Goal: Transaction & Acquisition: Book appointment/travel/reservation

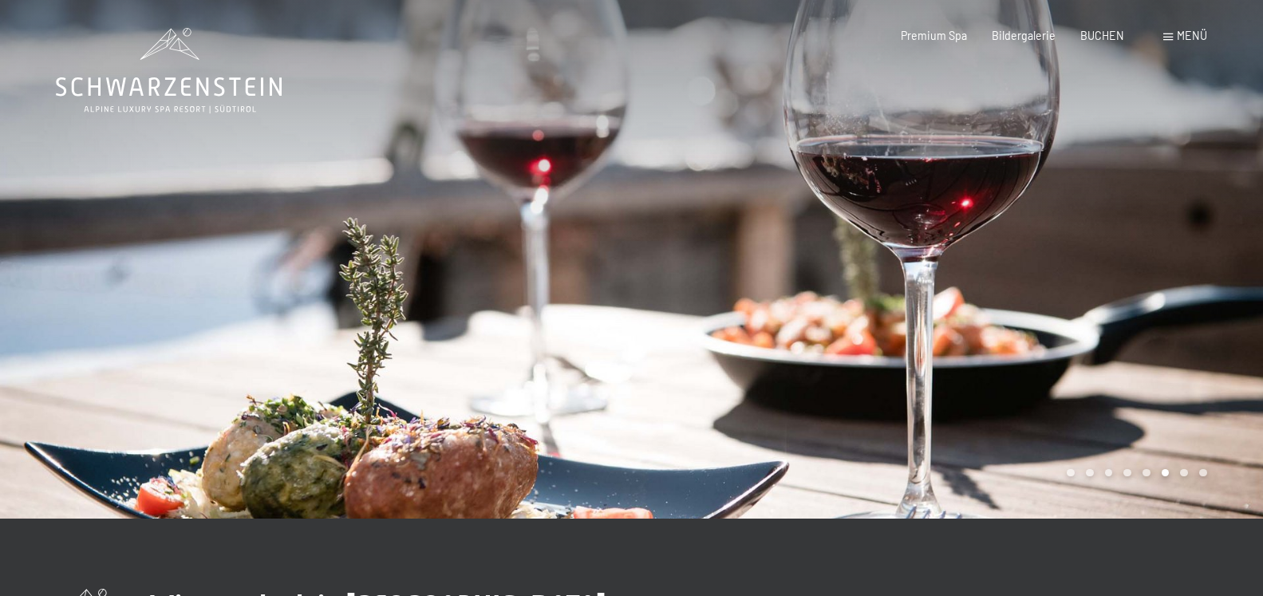
click at [472, 144] on div at bounding box center [316, 259] width 632 height 519
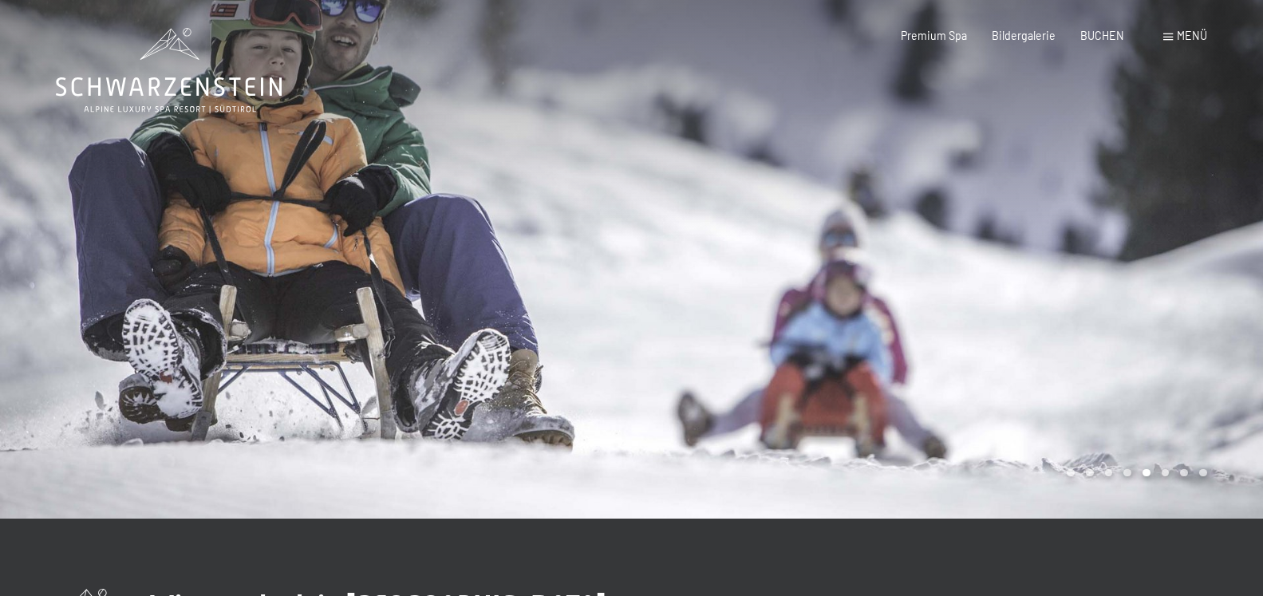
click at [472, 144] on div at bounding box center [316, 259] width 632 height 519
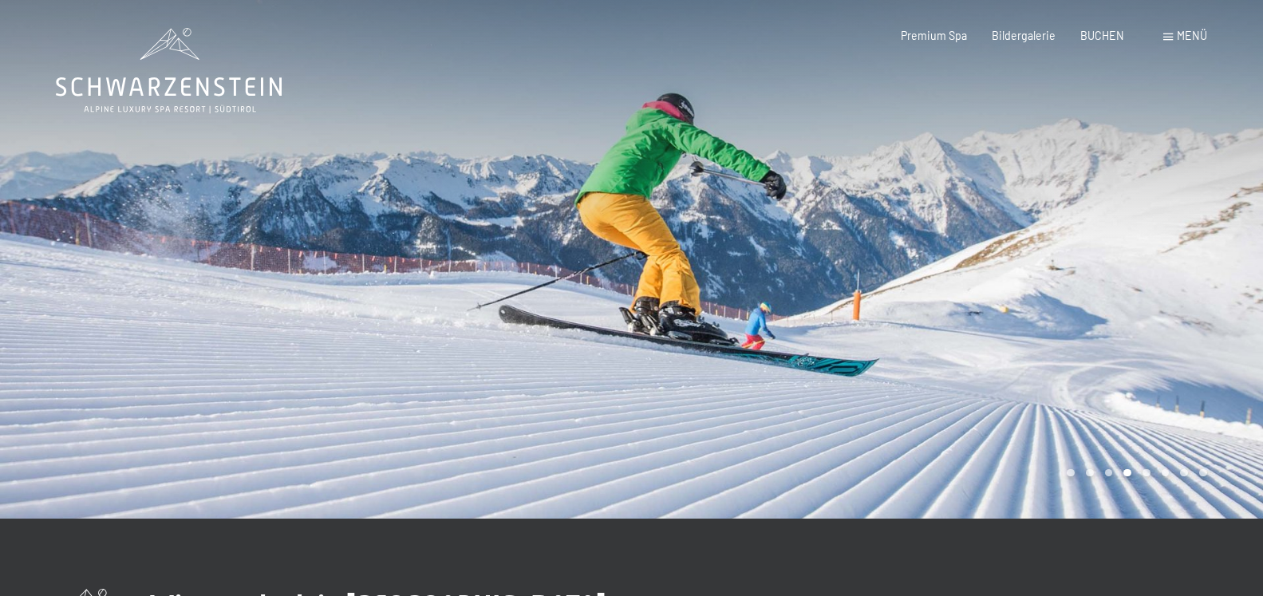
click at [472, 144] on div at bounding box center [316, 259] width 632 height 519
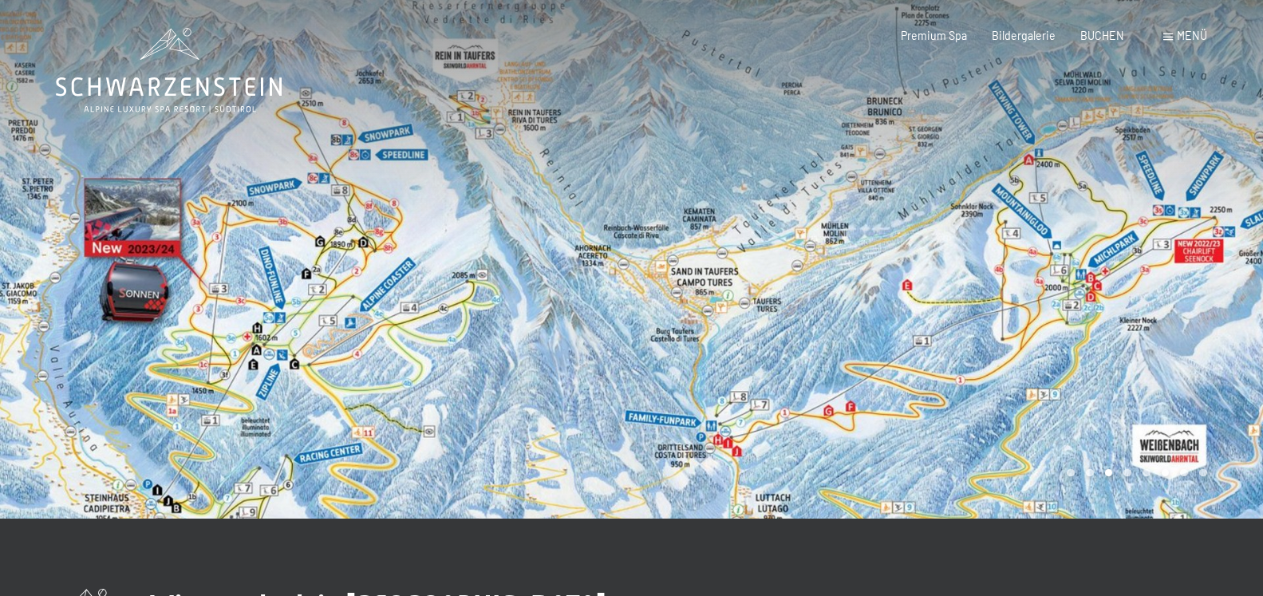
click at [541, 125] on div at bounding box center [316, 259] width 632 height 519
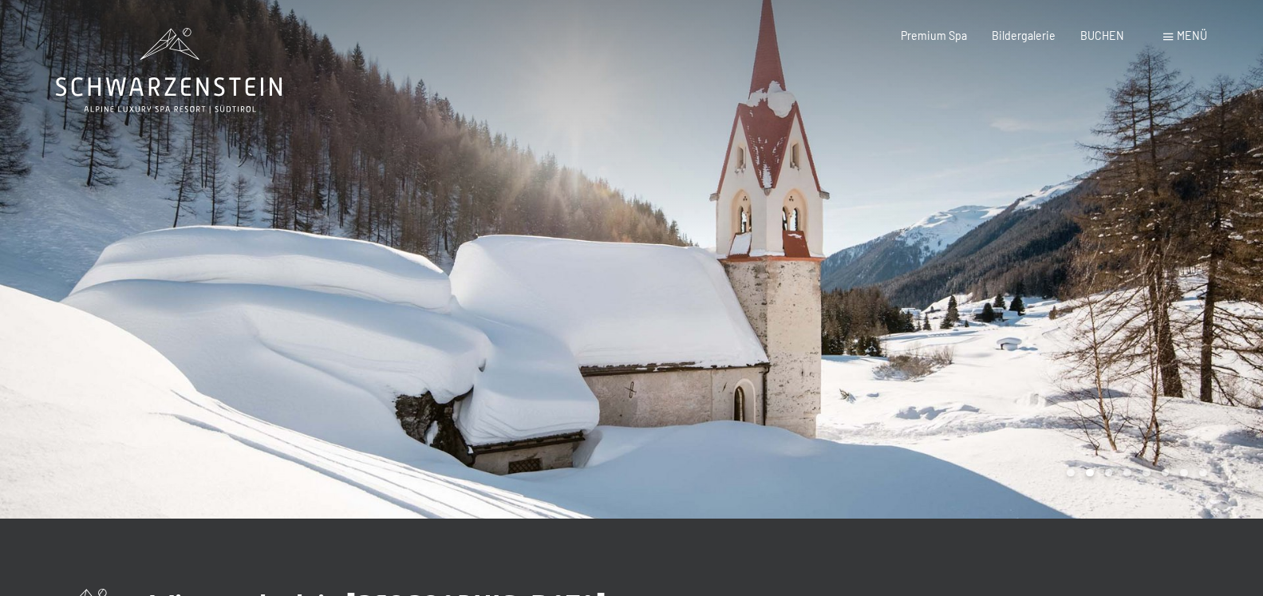
click at [541, 125] on div at bounding box center [316, 259] width 632 height 519
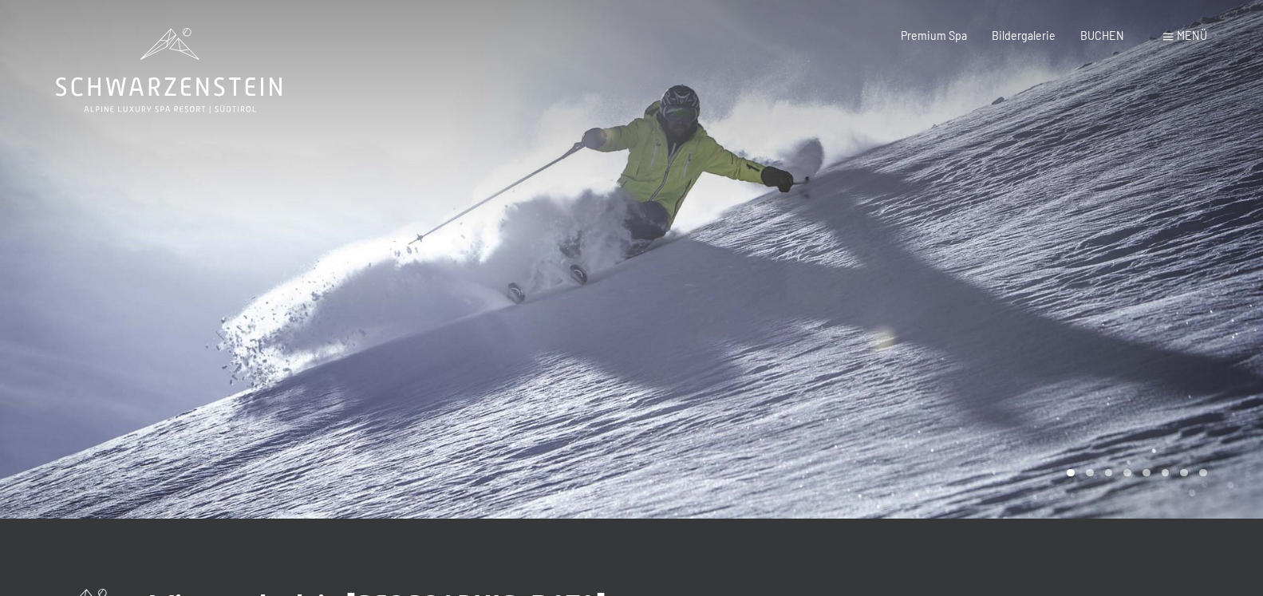
click at [541, 125] on div at bounding box center [316, 259] width 632 height 519
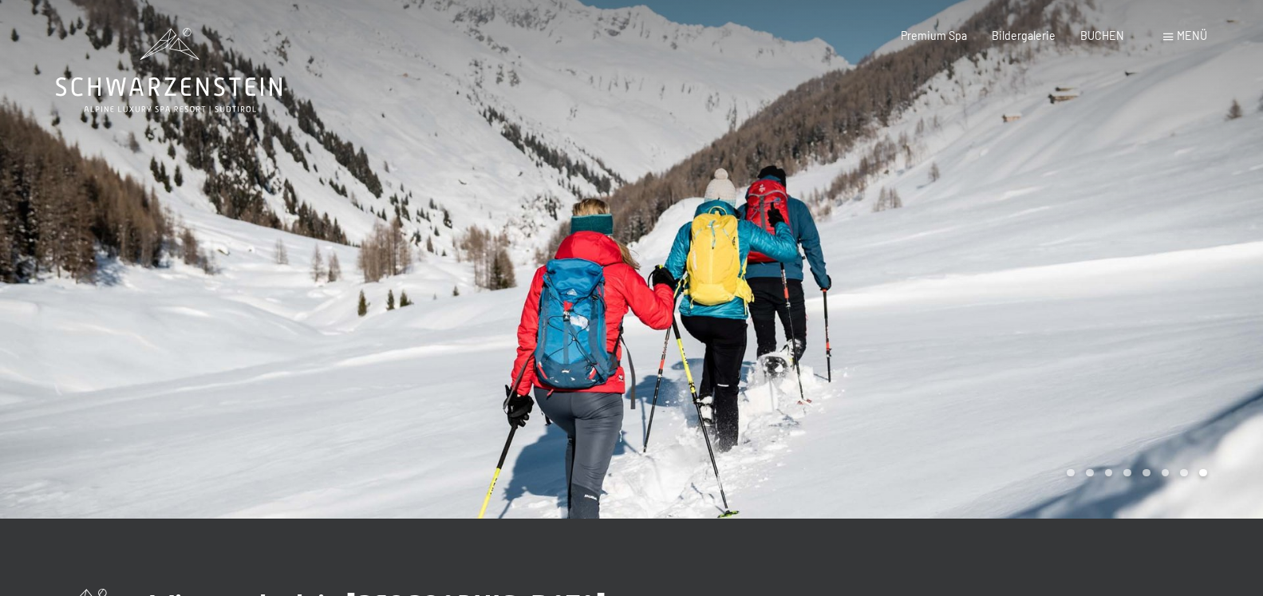
click at [541, 125] on div at bounding box center [316, 259] width 632 height 519
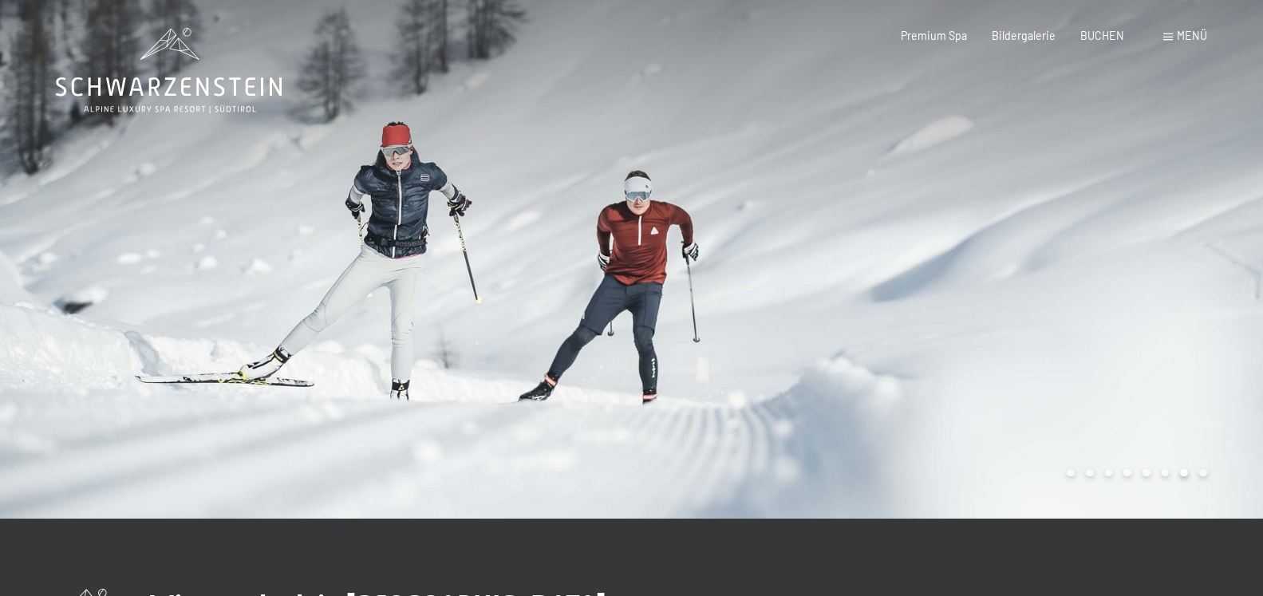
click at [541, 125] on div at bounding box center [316, 259] width 632 height 519
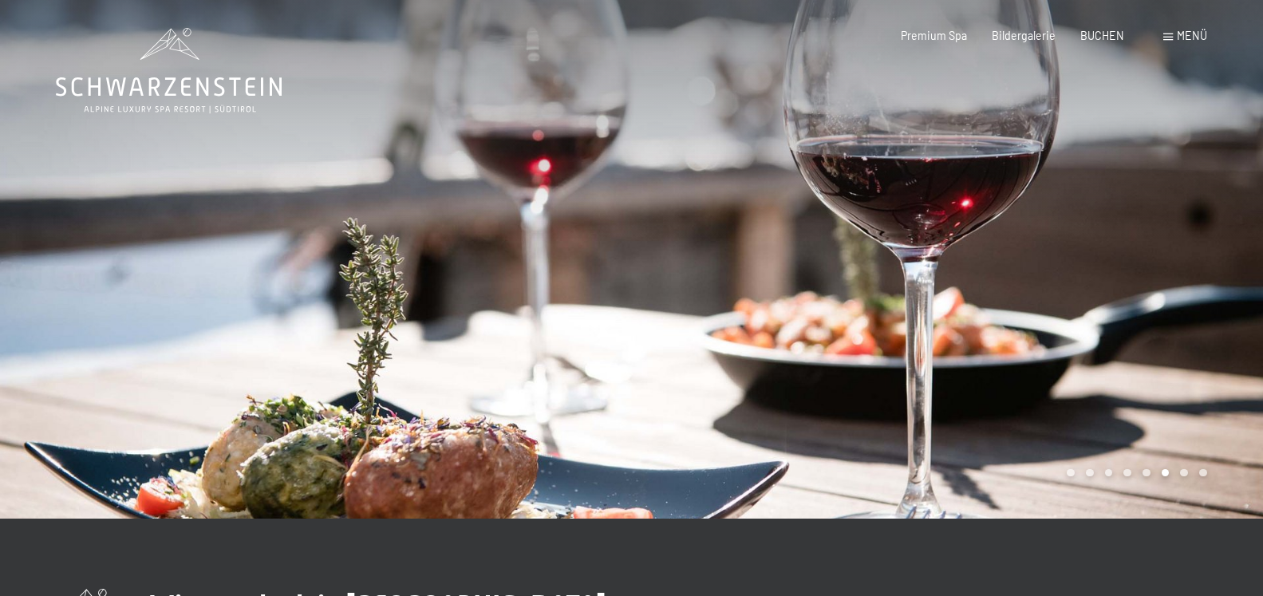
click at [1164, 34] on span at bounding box center [1168, 37] width 10 height 7
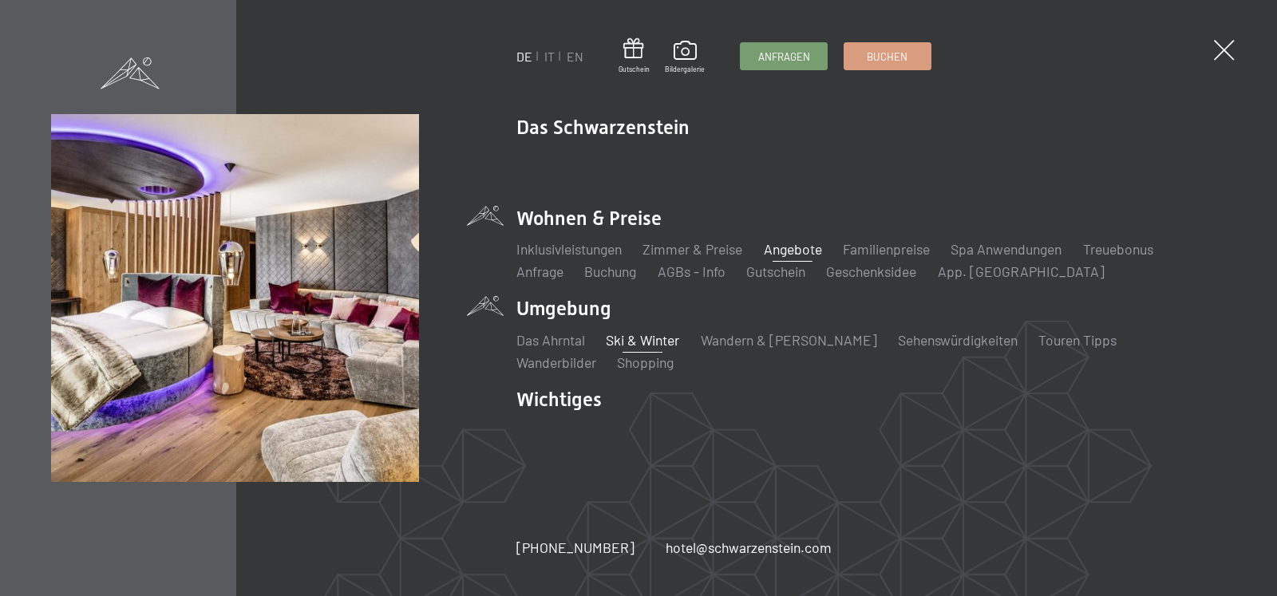
click at [807, 252] on link "Angebote" at bounding box center [793, 249] width 58 height 18
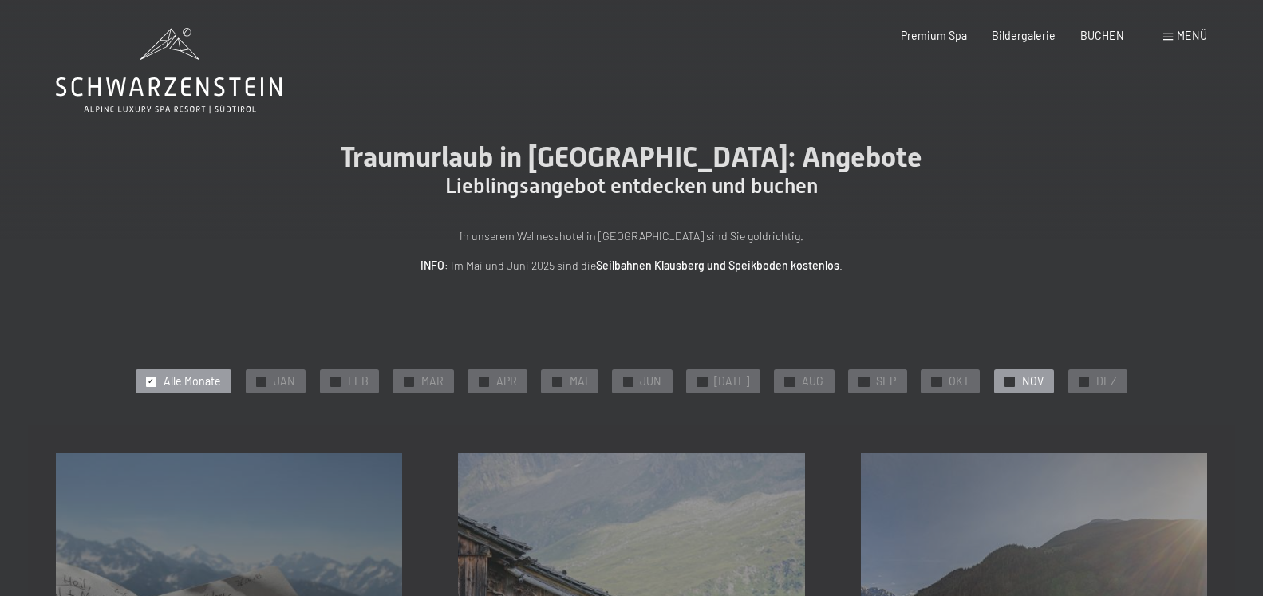
click at [1024, 381] on span "NOV" at bounding box center [1033, 381] width 22 height 16
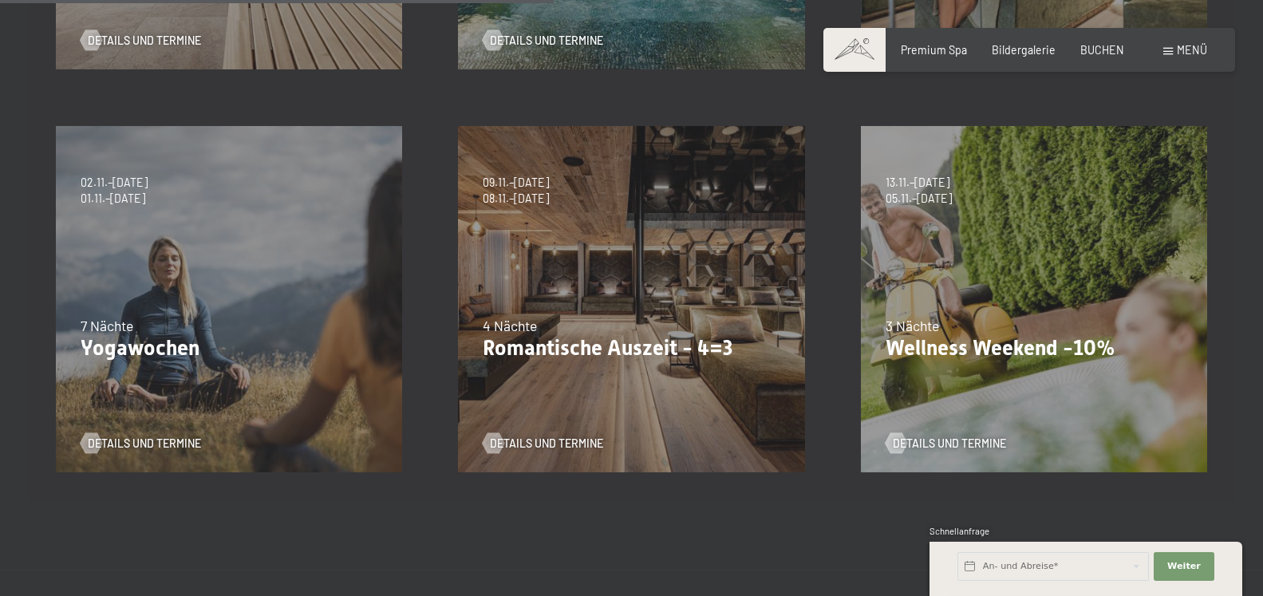
scroll to position [732, 0]
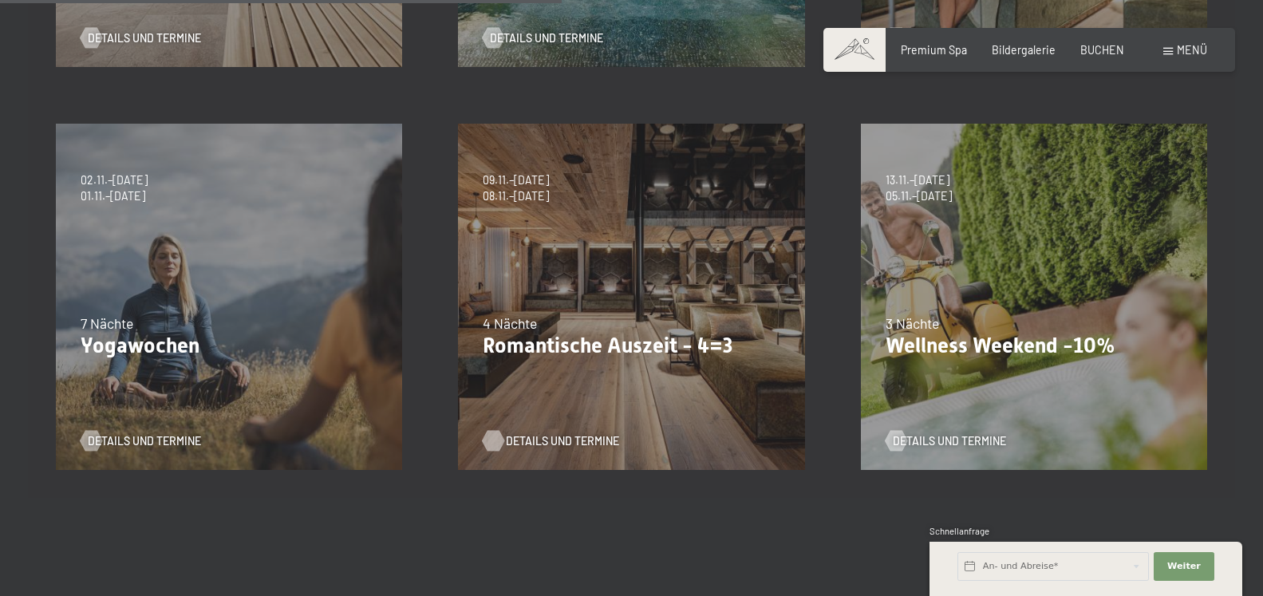
click at [554, 437] on span "Details und Termine" at bounding box center [562, 441] width 113 height 16
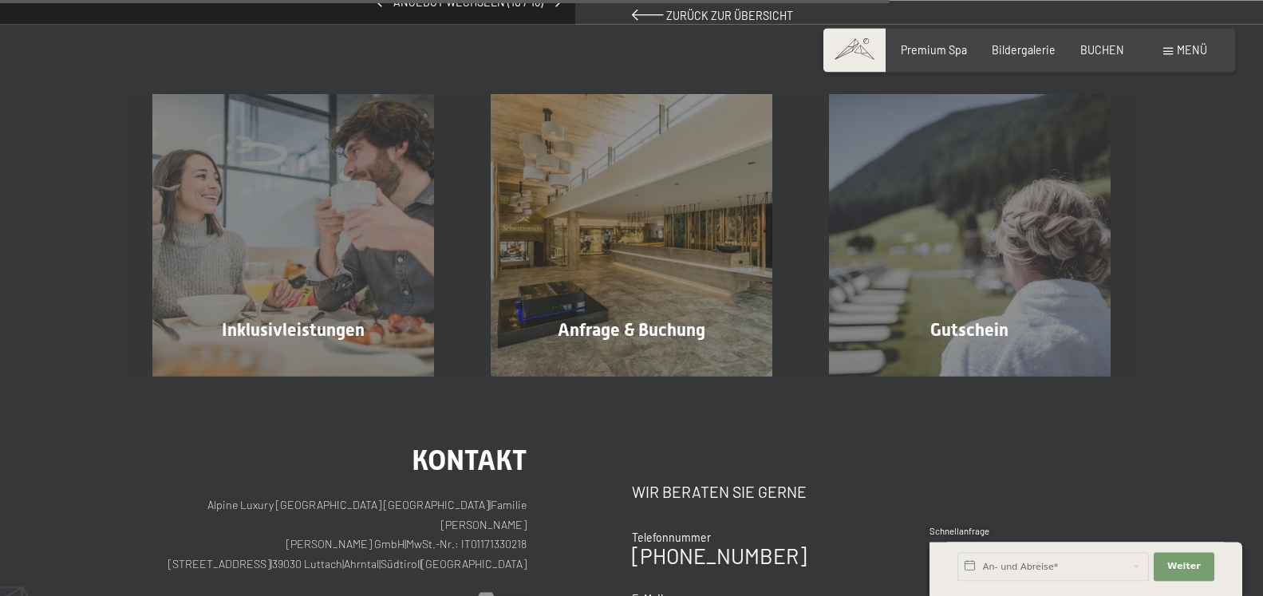
scroll to position [1302, 0]
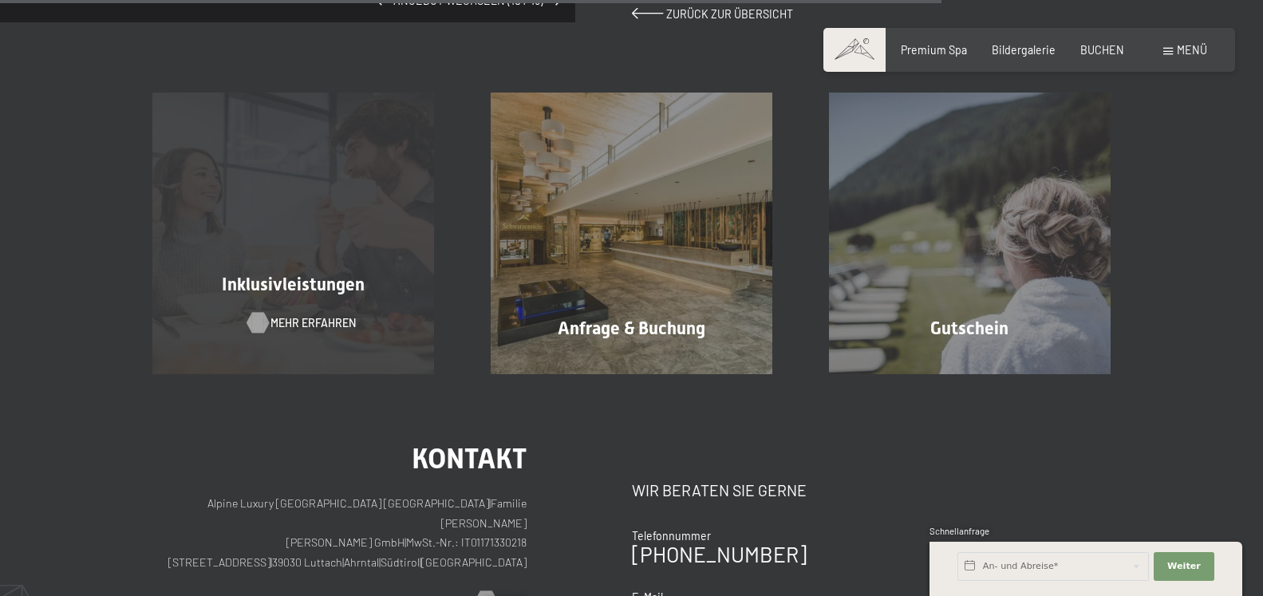
click at [263, 325] on div at bounding box center [257, 322] width 12 height 21
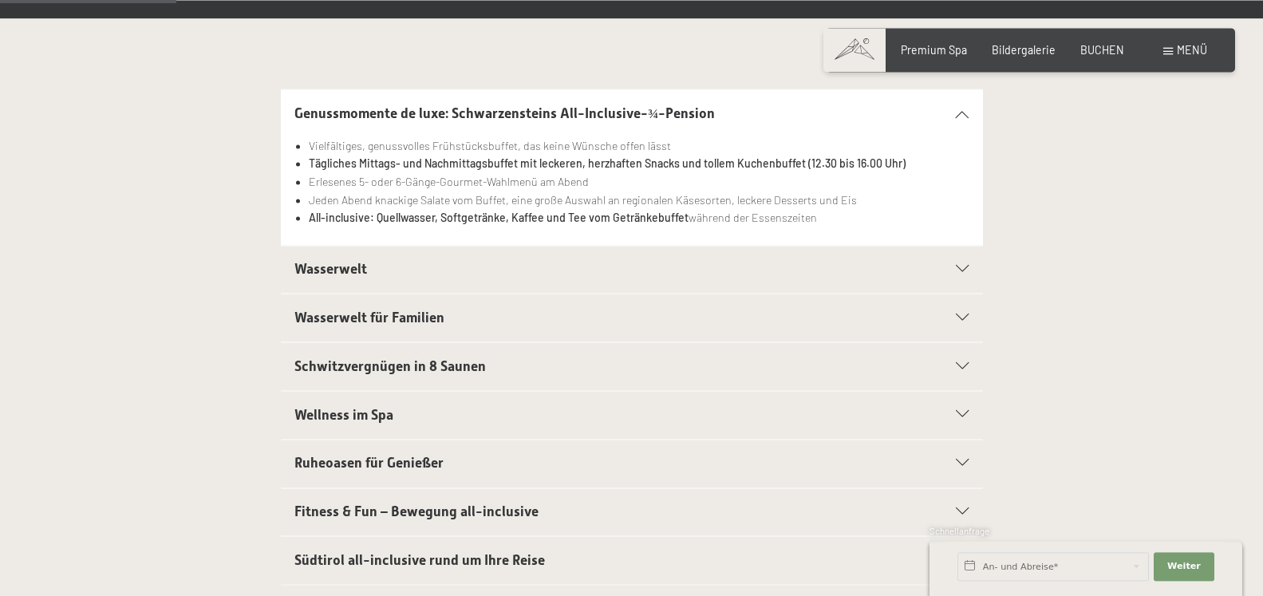
scroll to position [407, 0]
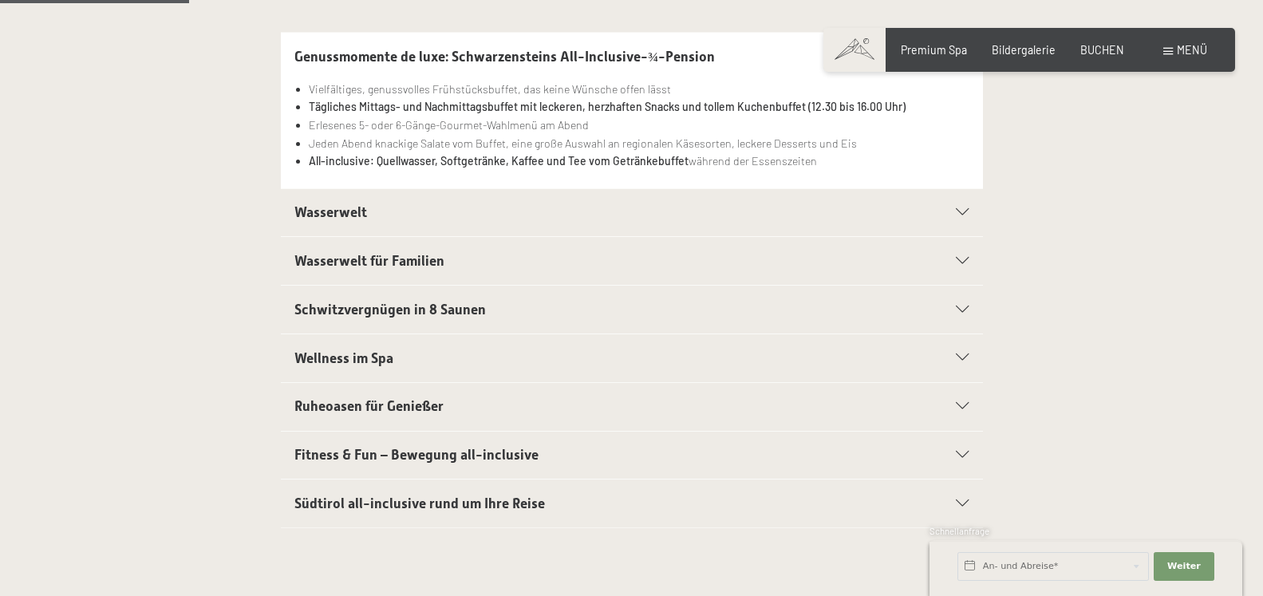
click at [962, 313] on icon at bounding box center [962, 309] width 13 height 7
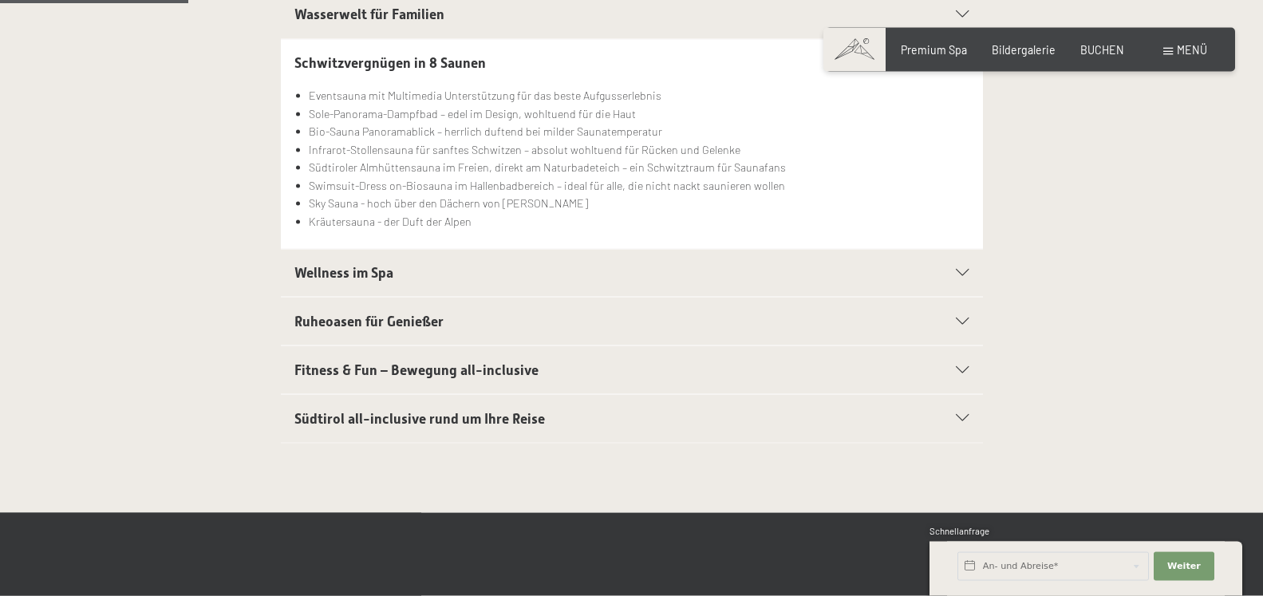
scroll to position [570, 0]
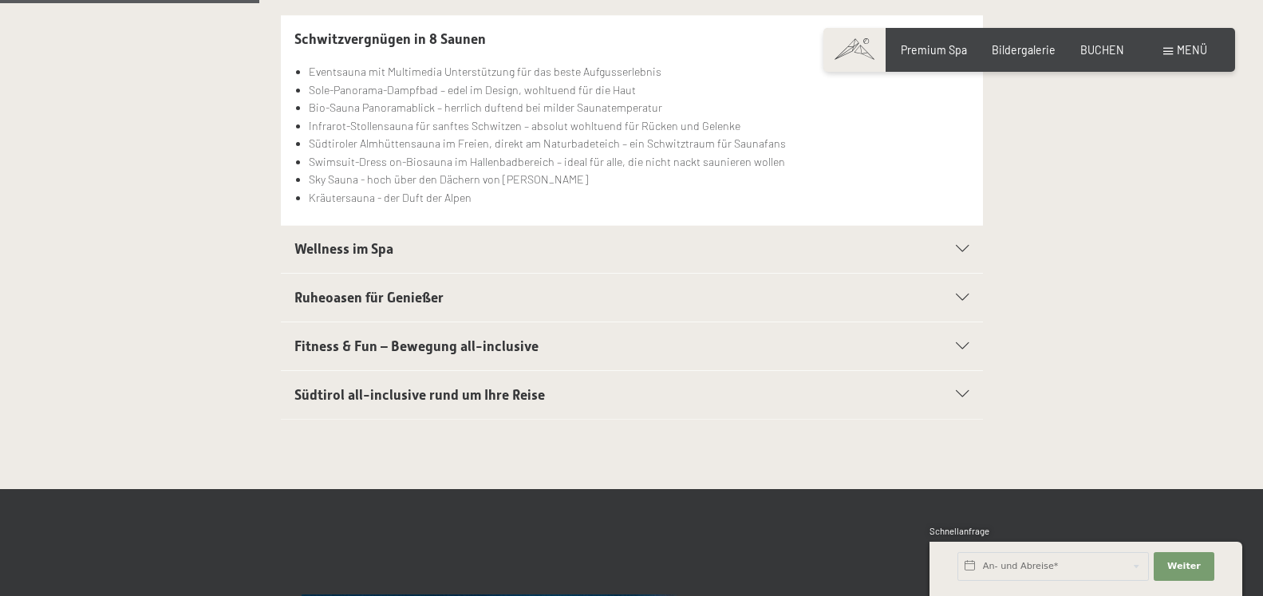
click at [960, 250] on icon at bounding box center [962, 249] width 13 height 7
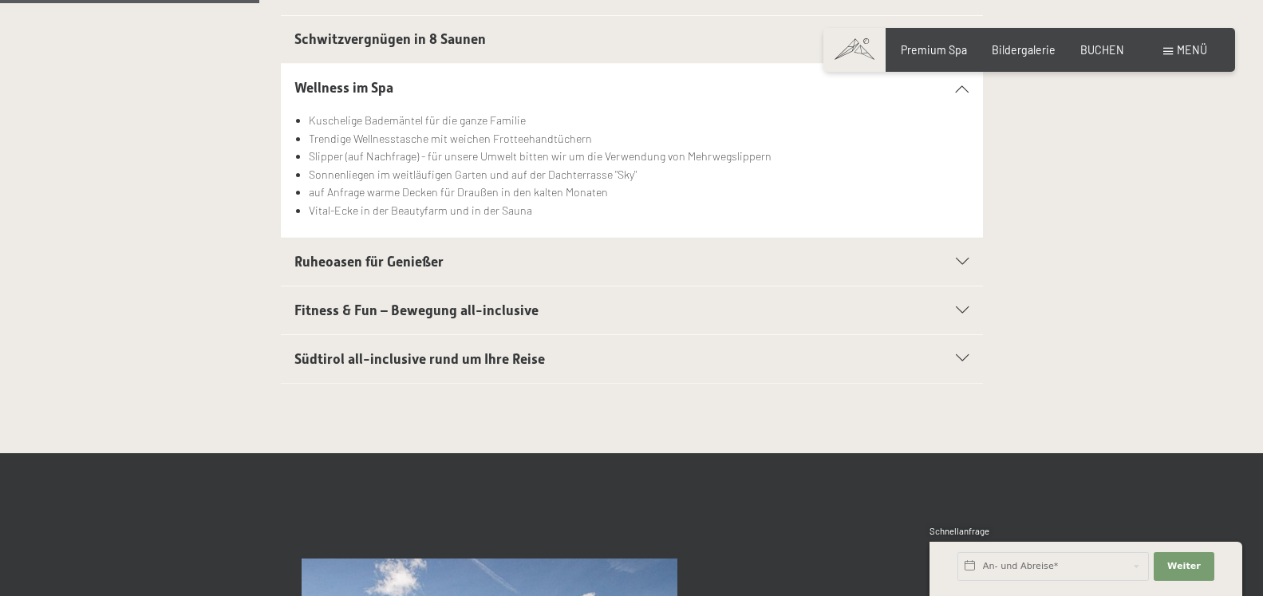
click at [957, 266] on icon at bounding box center [962, 261] width 13 height 7
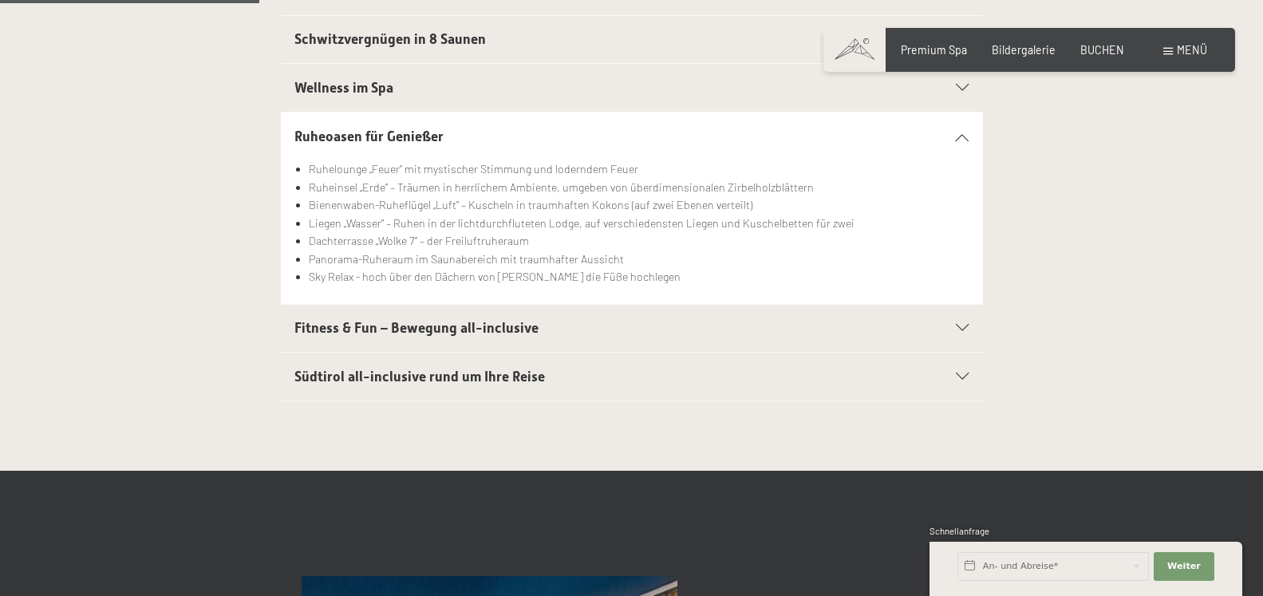
click at [964, 136] on icon at bounding box center [962, 136] width 13 height 7
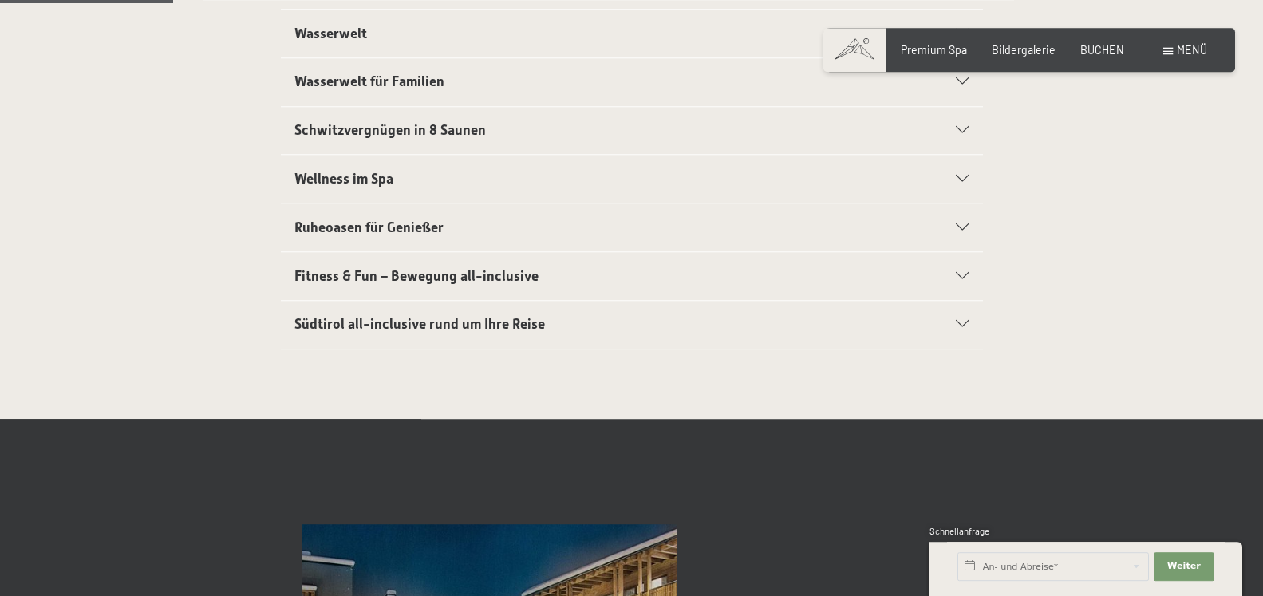
scroll to position [326, 0]
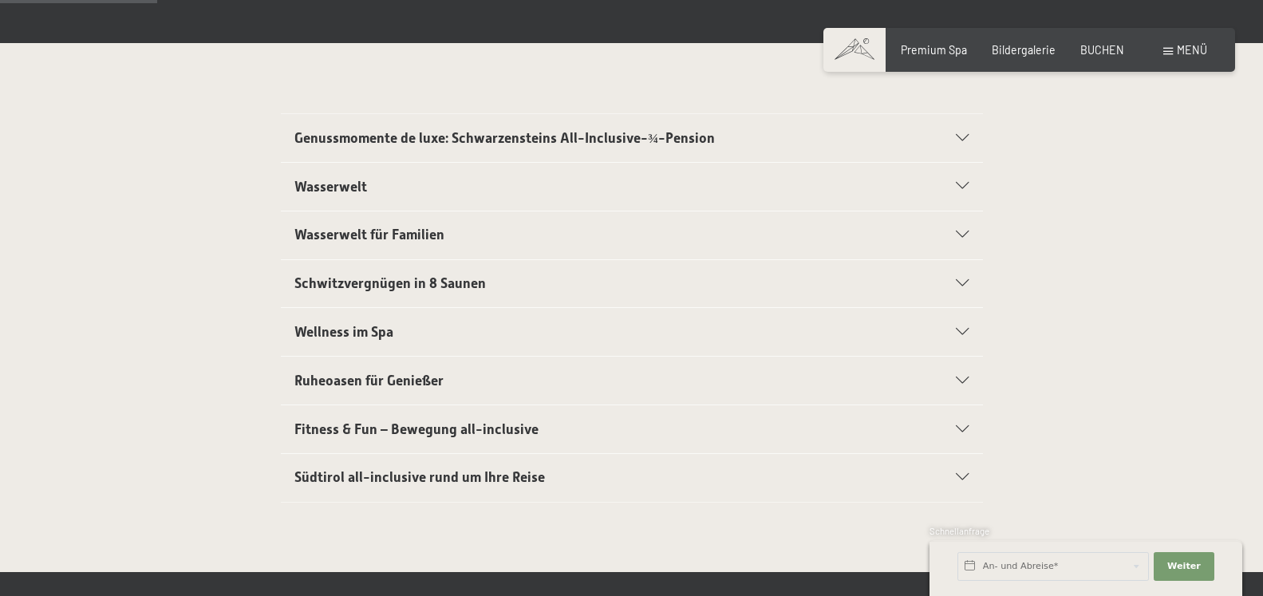
click at [963, 137] on icon at bounding box center [962, 138] width 13 height 7
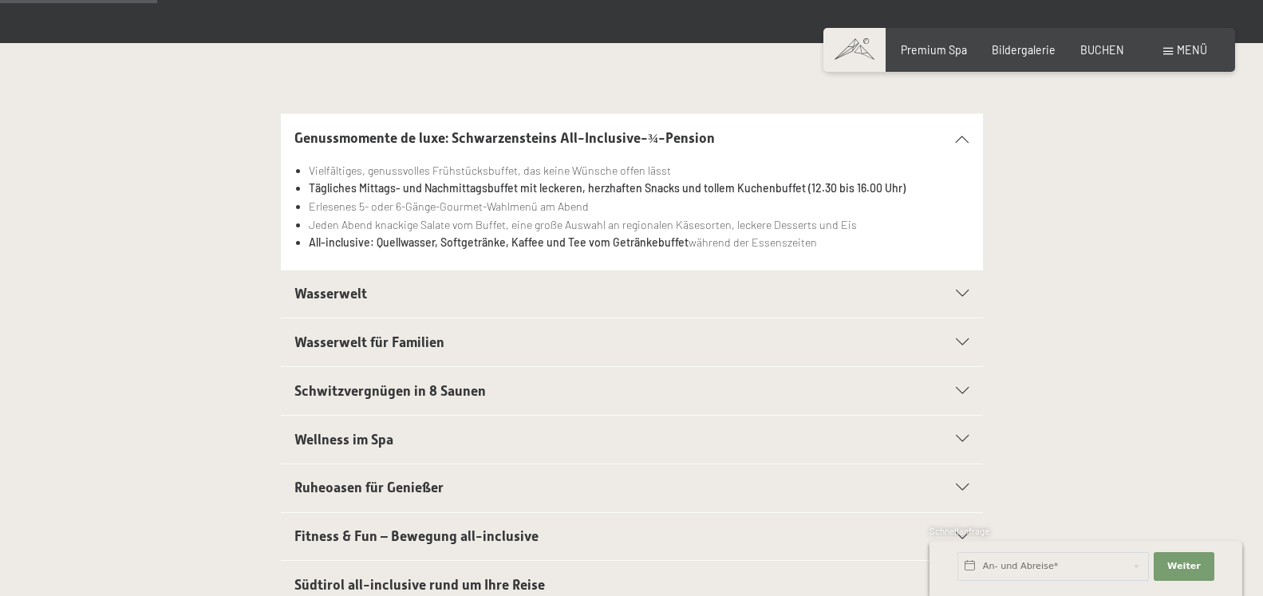
click at [965, 131] on div "Genussmomente de luxe: Schwarzensteins All-Inclusive-¾-Pension" at bounding box center [631, 138] width 674 height 48
